Goal: Communication & Community: Answer question/provide support

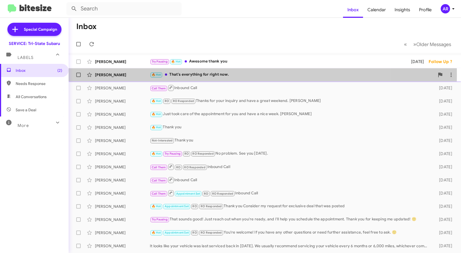
click at [110, 74] on div "[PERSON_NAME]" at bounding box center [122, 74] width 55 height 5
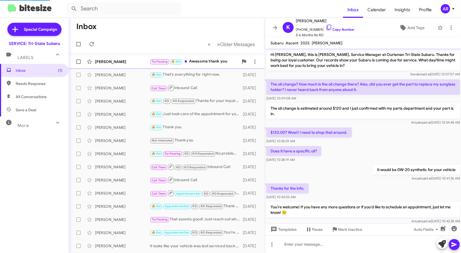
scroll to position [270, 0]
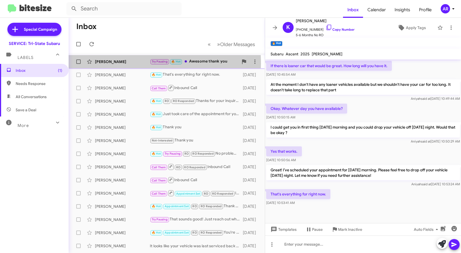
click at [114, 63] on div "[PERSON_NAME]" at bounding box center [122, 61] width 55 height 5
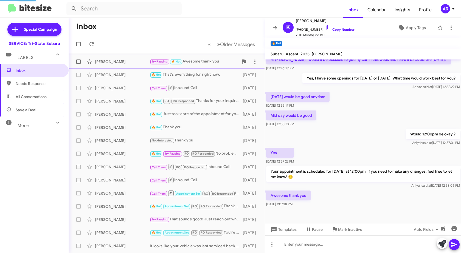
scroll to position [84, 0]
click at [30, 73] on span "Inbox" at bounding box center [39, 70] width 47 height 5
